Goal: Task Accomplishment & Management: Use online tool/utility

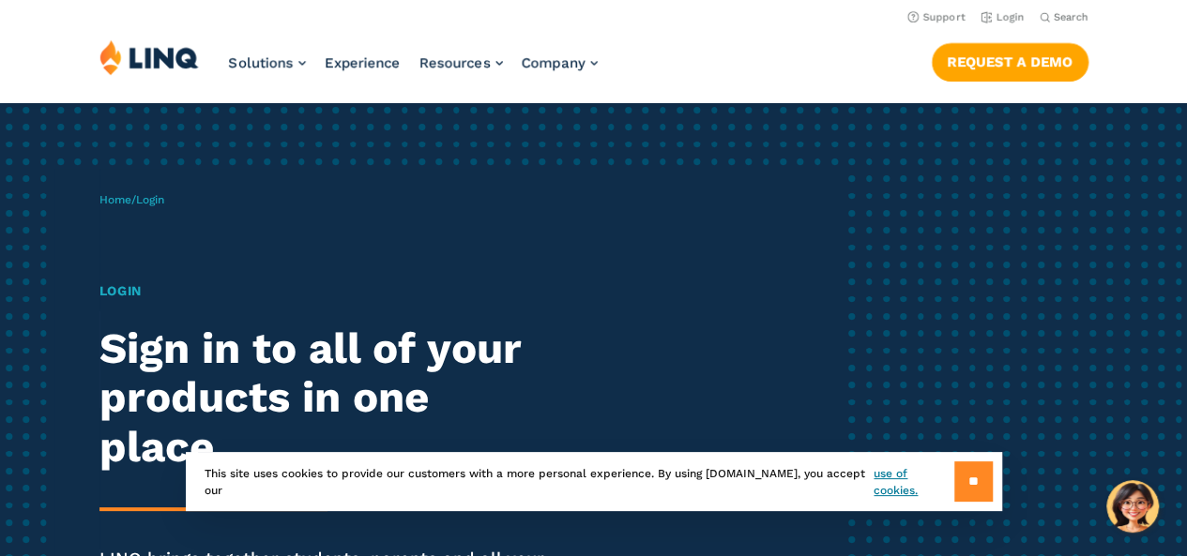
click at [954, 492] on input "**" at bounding box center [973, 481] width 38 height 40
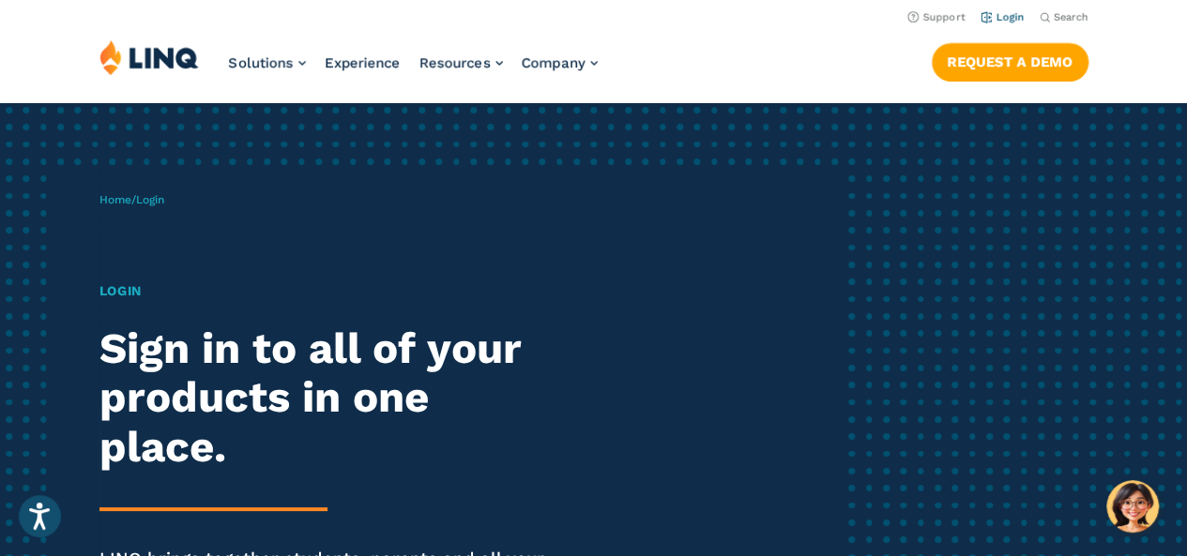
click at [1012, 15] on link "Login" at bounding box center [1002, 17] width 44 height 12
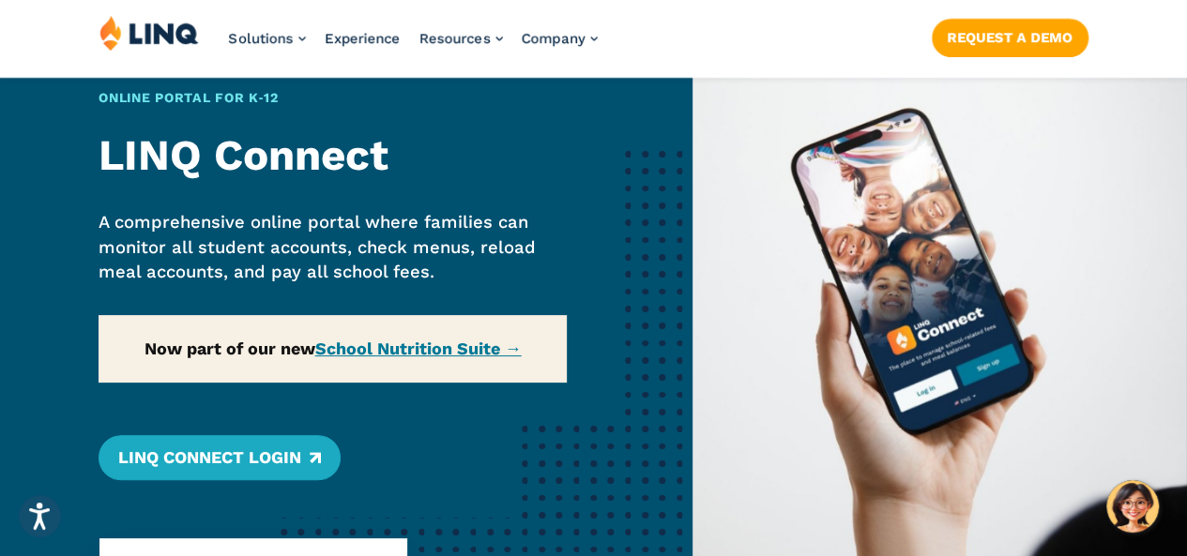
scroll to position [186, 0]
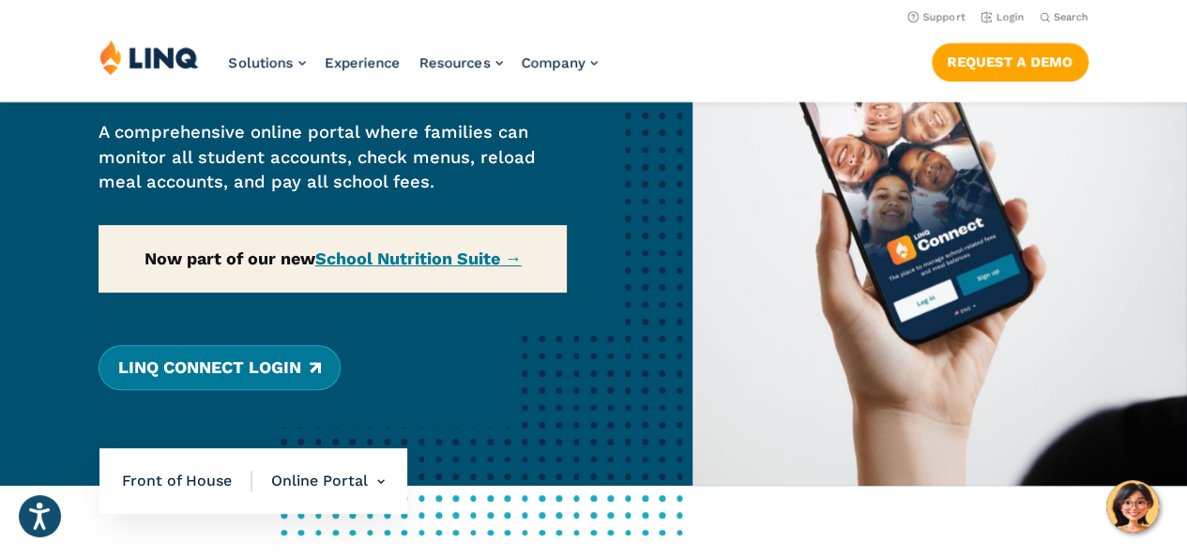
click at [229, 385] on link "LINQ Connect Login" at bounding box center [218, 367] width 241 height 45
